Goal: Information Seeking & Learning: Understand process/instructions

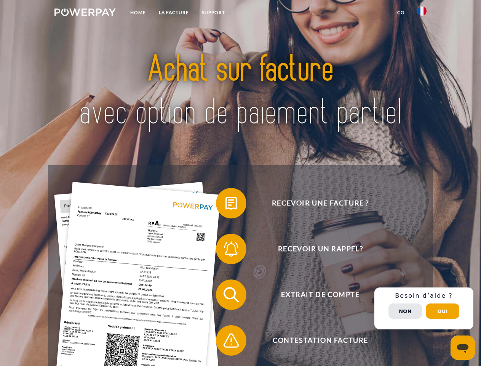
click at [85, 13] on img at bounding box center [84, 12] width 61 height 8
click at [422, 13] on img at bounding box center [422, 10] width 9 height 9
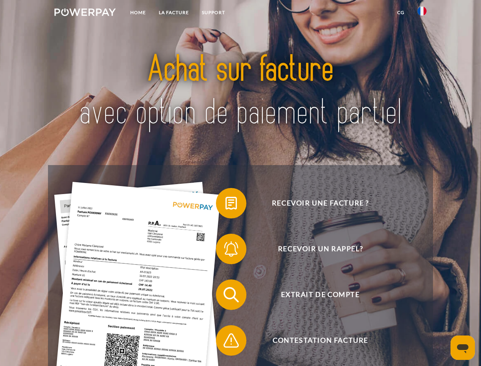
click at [401, 13] on link "CG" at bounding box center [401, 13] width 20 height 14
click at [226, 205] on span at bounding box center [220, 203] width 38 height 38
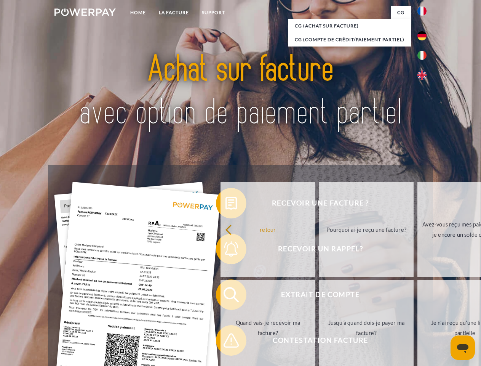
click at [226, 250] on link "retour" at bounding box center [268, 229] width 95 height 95
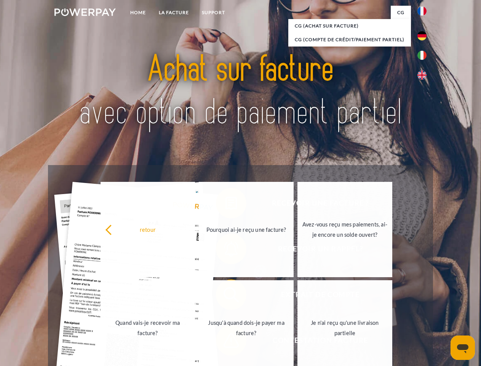
click at [226, 296] on link "Jusqu'à quand dois-je payer ma facture?" at bounding box center [246, 327] width 95 height 95
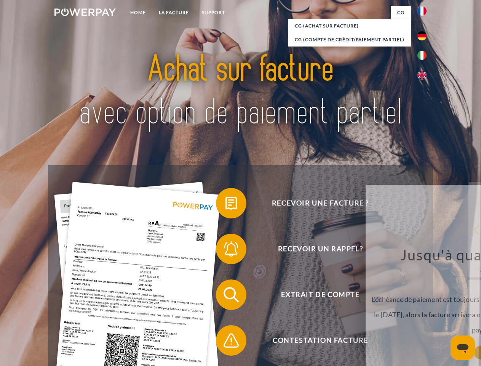
click at [226, 342] on span at bounding box center [220, 340] width 38 height 38
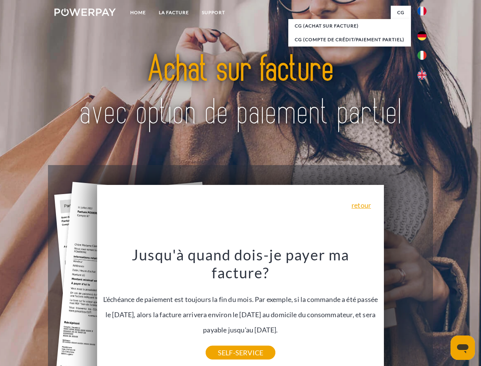
click at [405, 310] on span "Extrait de compte" at bounding box center [320, 294] width 187 height 30
click at [443, 311] on header "Home LA FACTURE Support" at bounding box center [240, 263] width 481 height 526
